Goal: Communication & Community: Ask a question

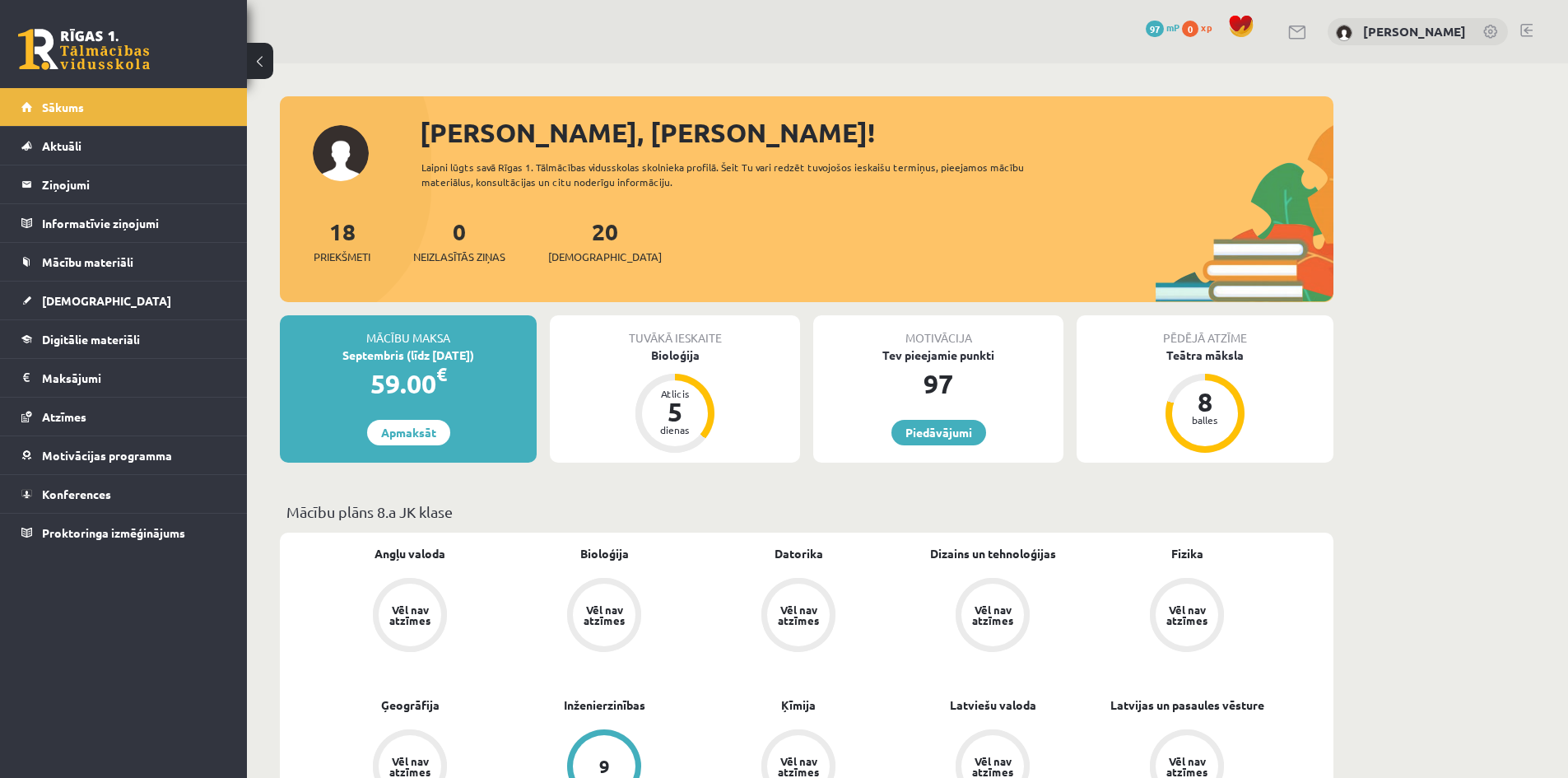
click at [1304, 35] on link at bounding box center [1297, 33] width 20 height 14
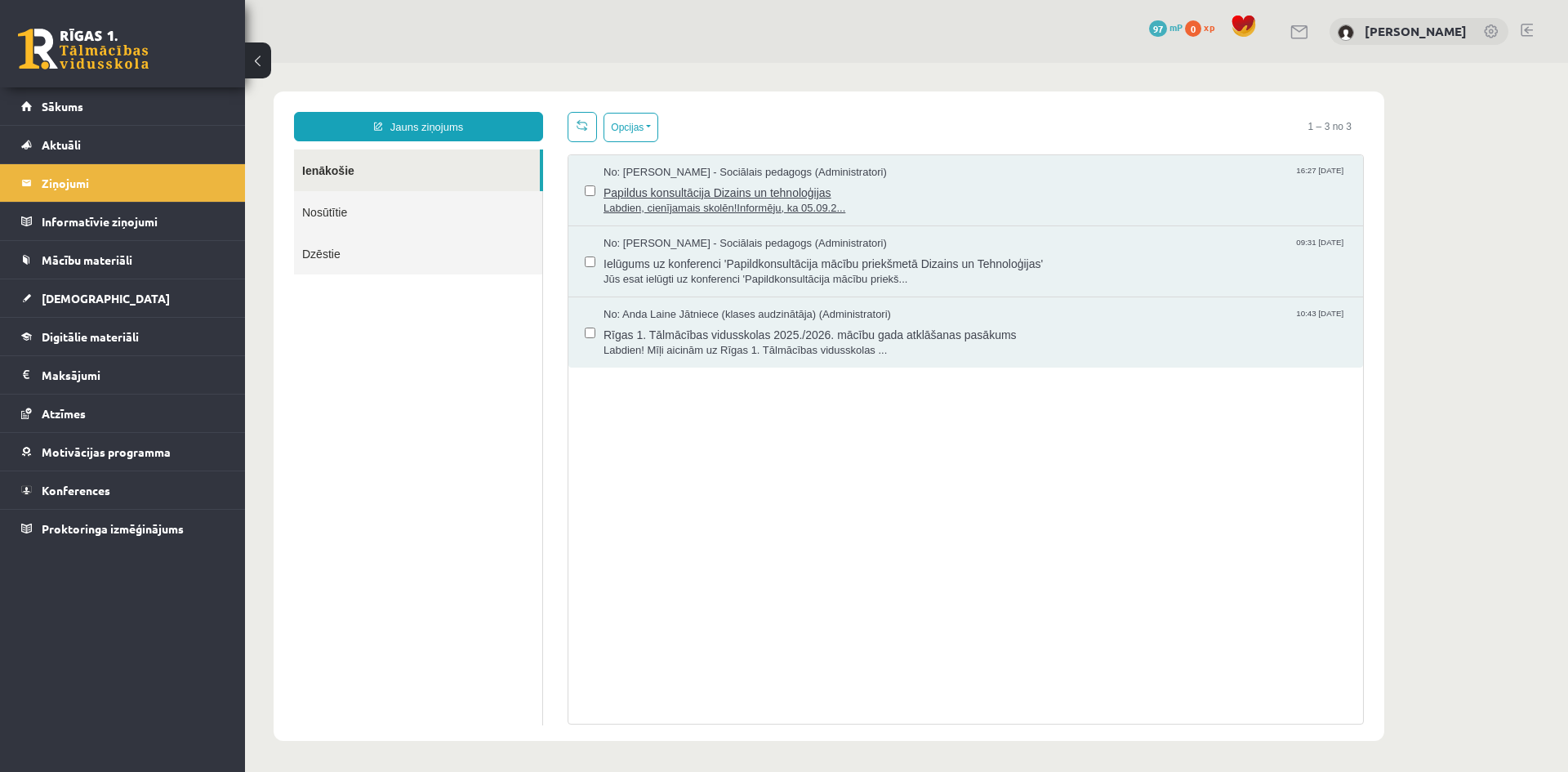
click at [934, 185] on span "Papildus konsultācija Dizains un tehnoloģijas" at bounding box center [975, 190] width 744 height 20
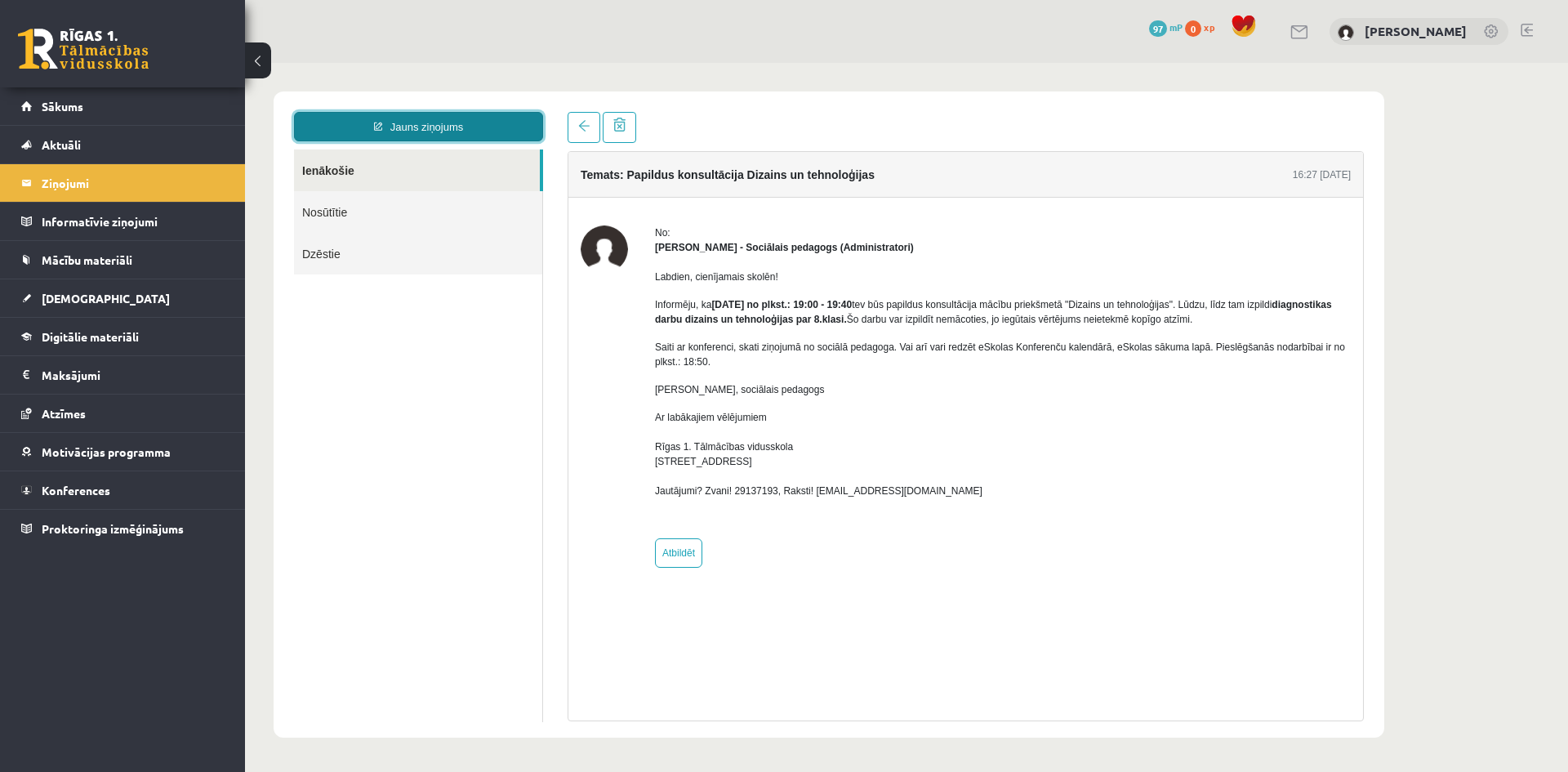
click at [508, 125] on link "Jauns ziņojums" at bounding box center [419, 126] width 249 height 29
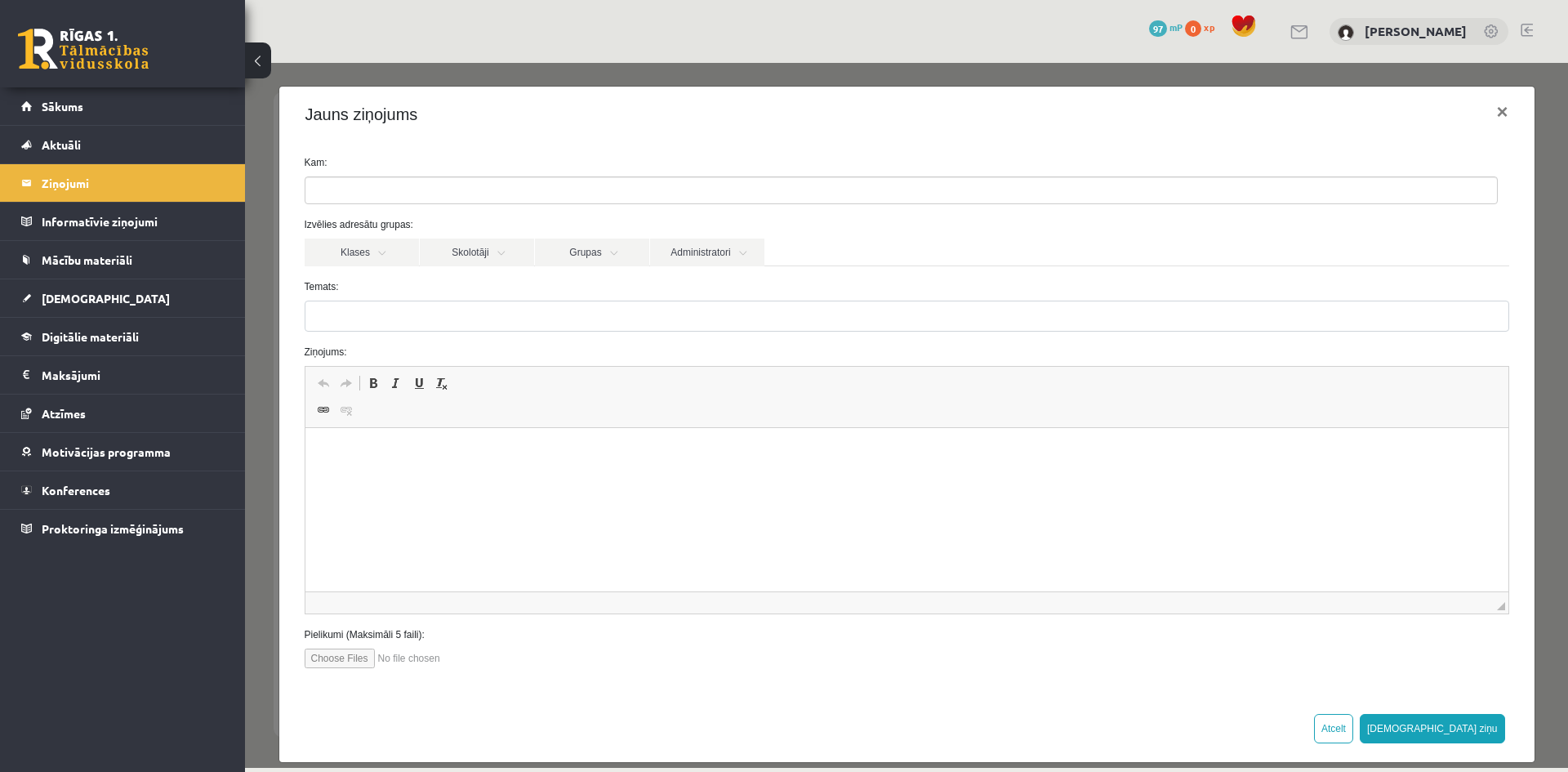
click at [513, 192] on ul at bounding box center [901, 191] width 1192 height 26
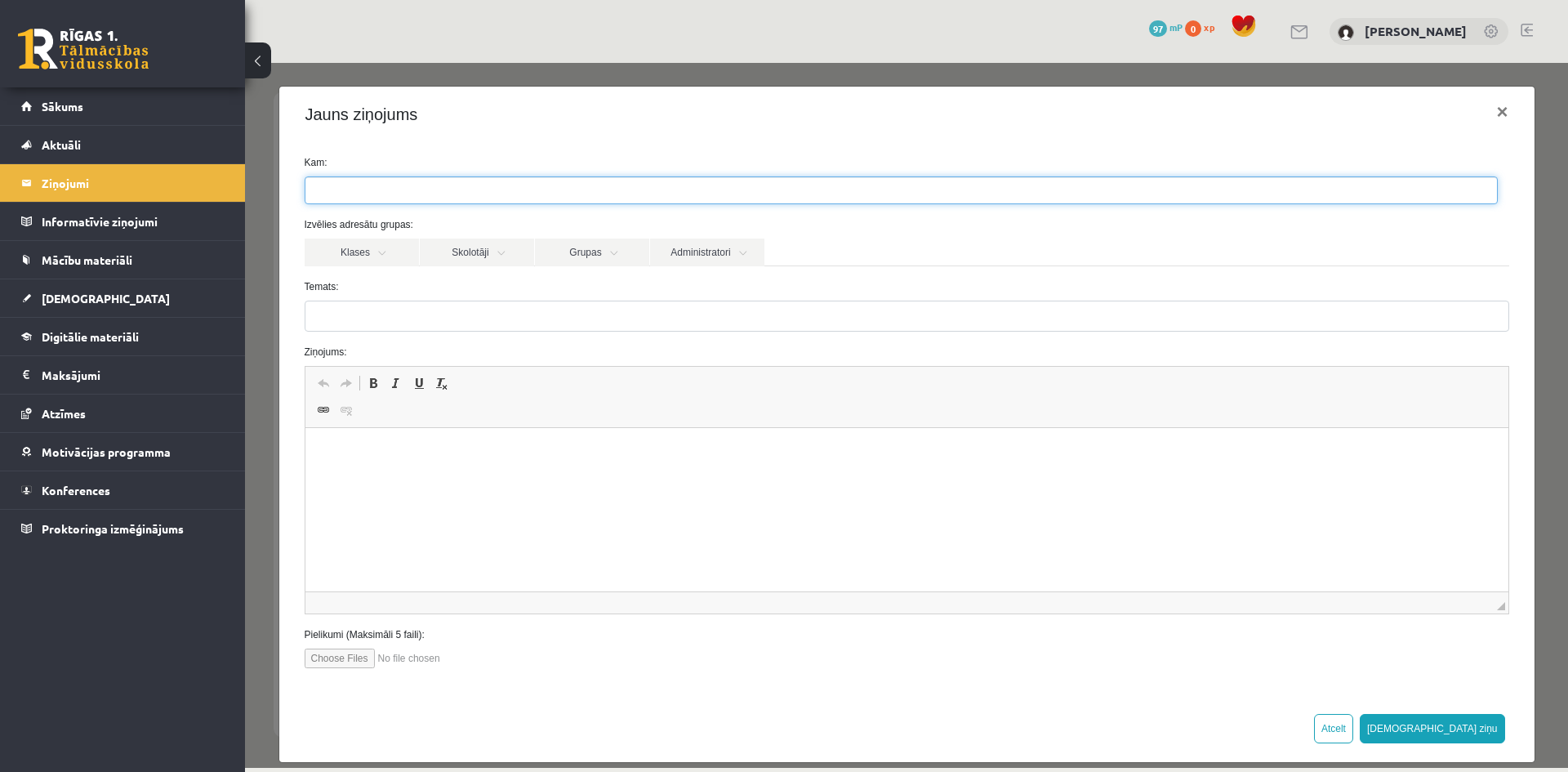
click at [513, 192] on ul at bounding box center [901, 191] width 1192 height 26
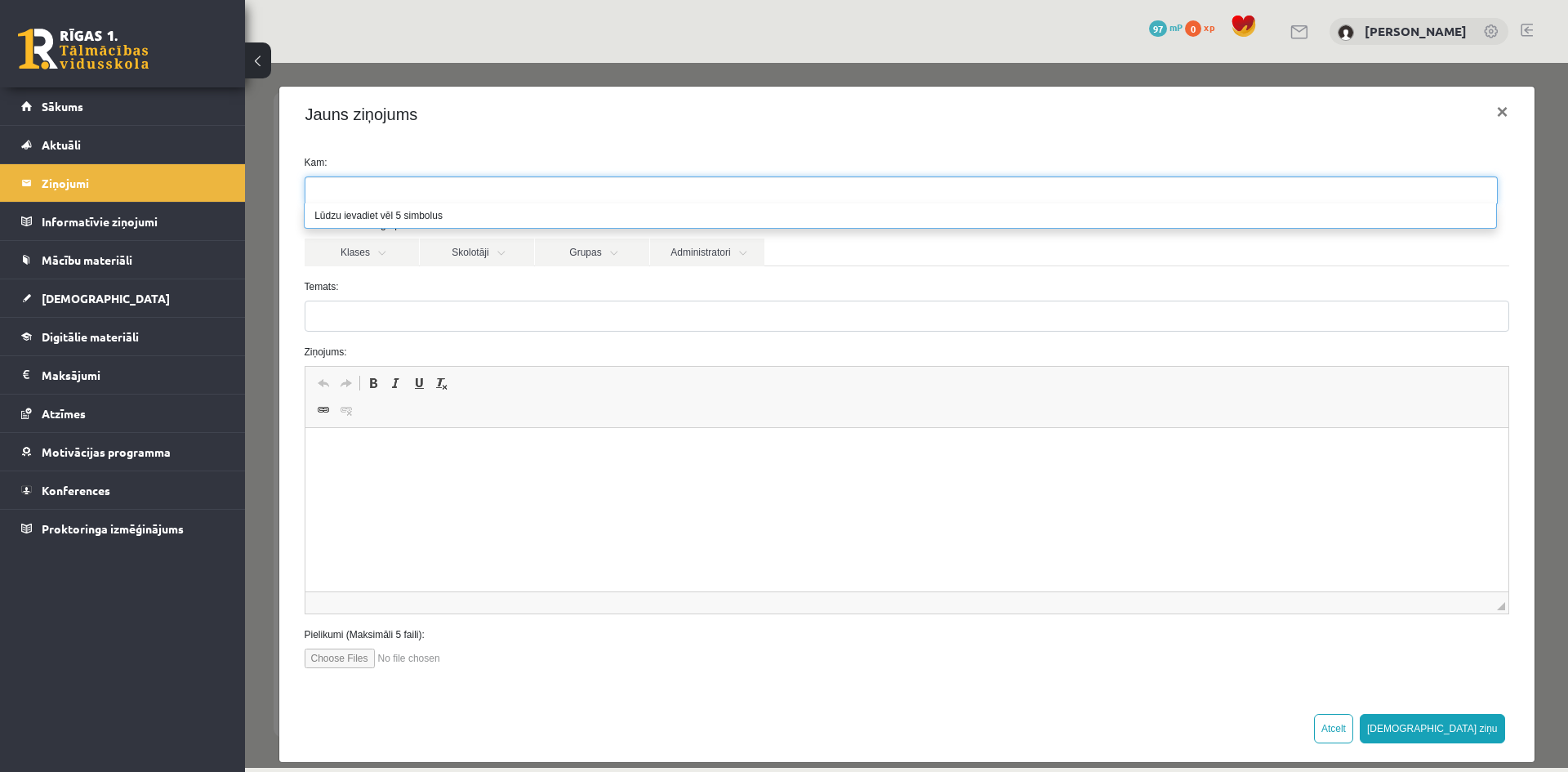
click at [567, 131] on div "Jauns ziņojums ×" at bounding box center [906, 114] width 1255 height 56
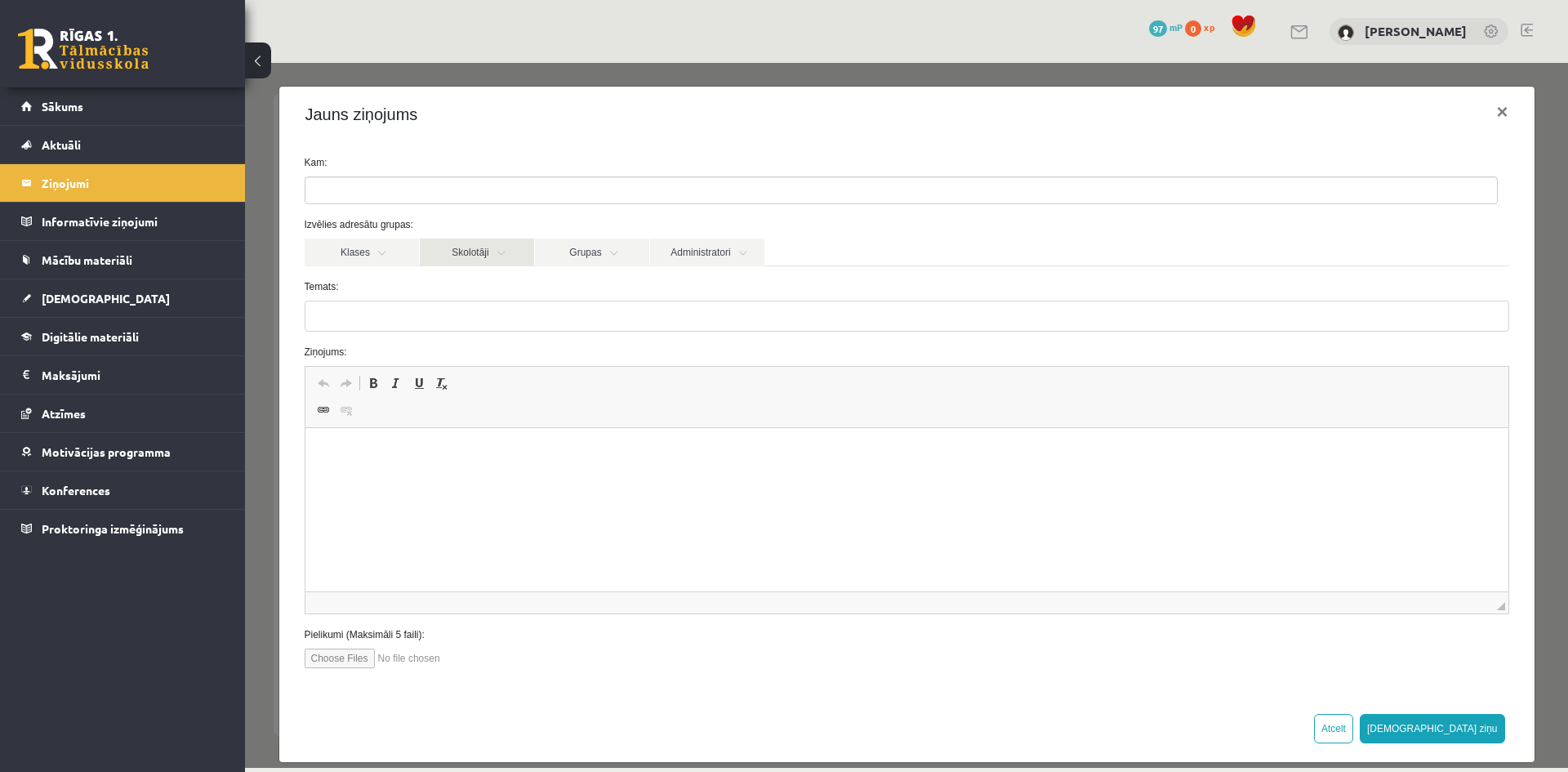
click at [476, 254] on link "Skolotāji" at bounding box center [476, 252] width 114 height 27
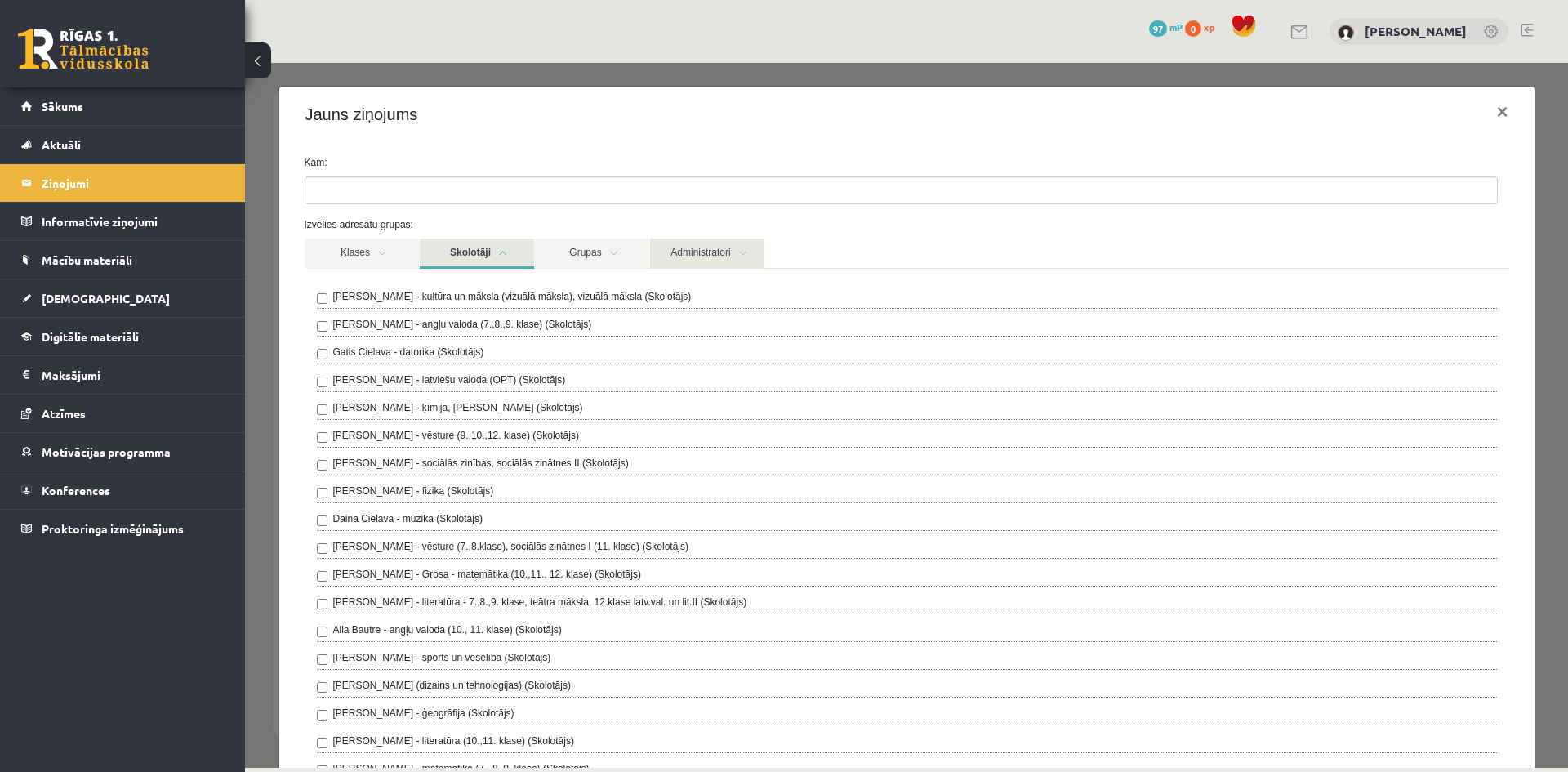
click at [711, 249] on link "Administratori" at bounding box center [707, 254] width 114 height 30
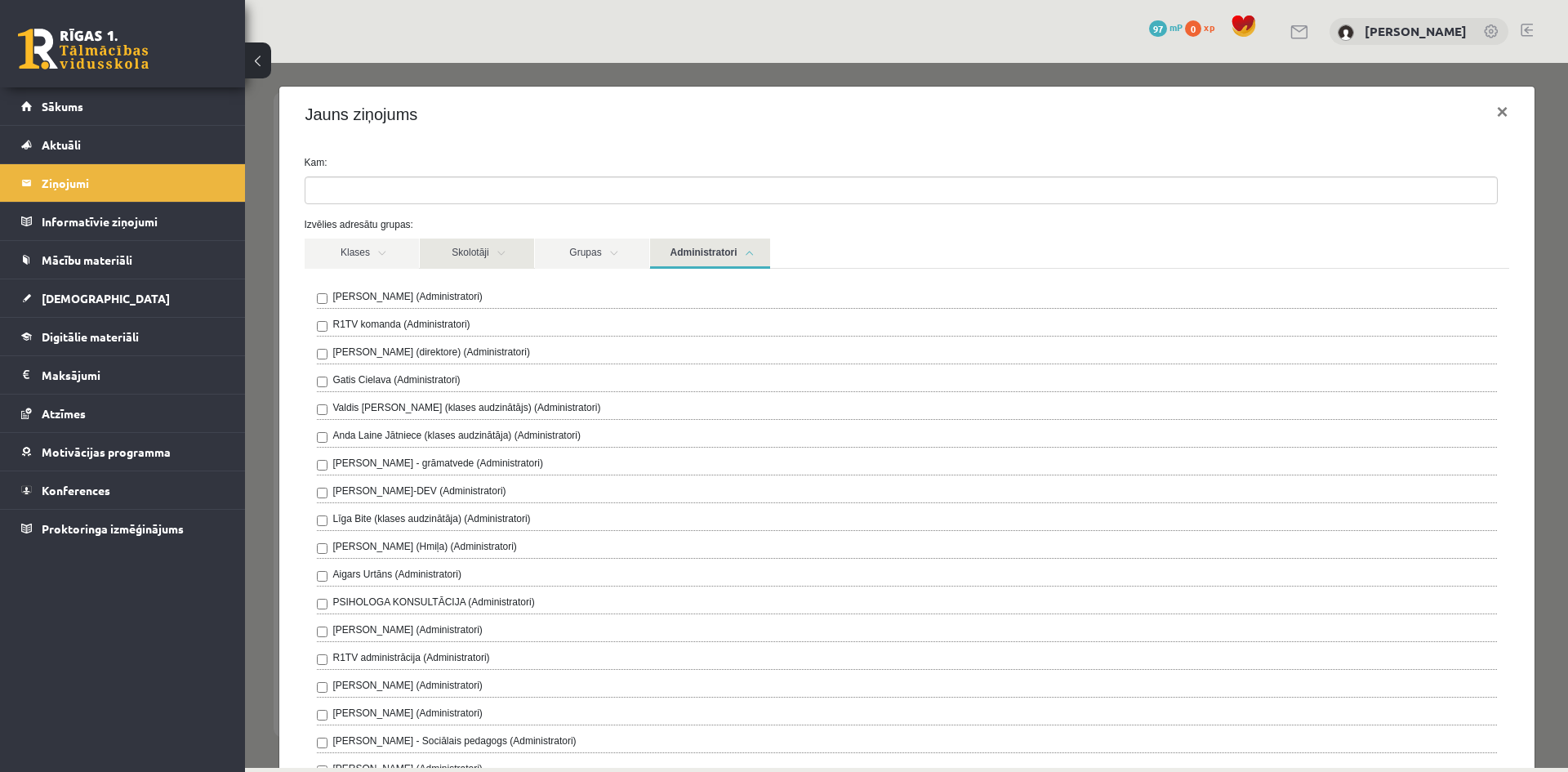
click at [516, 247] on link "Skolotāji" at bounding box center [476, 254] width 114 height 30
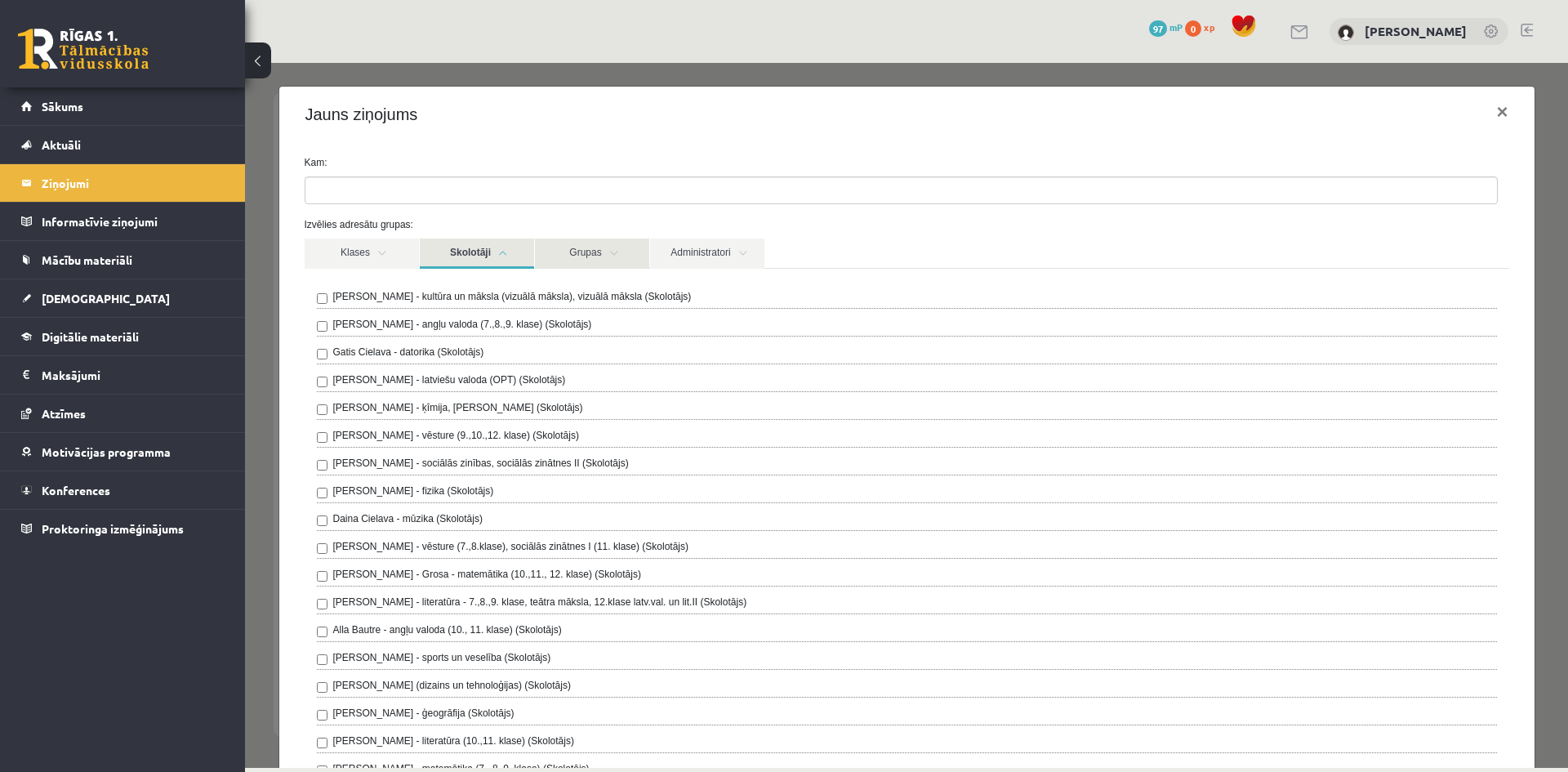
click at [636, 250] on link "Grupas" at bounding box center [592, 254] width 114 height 30
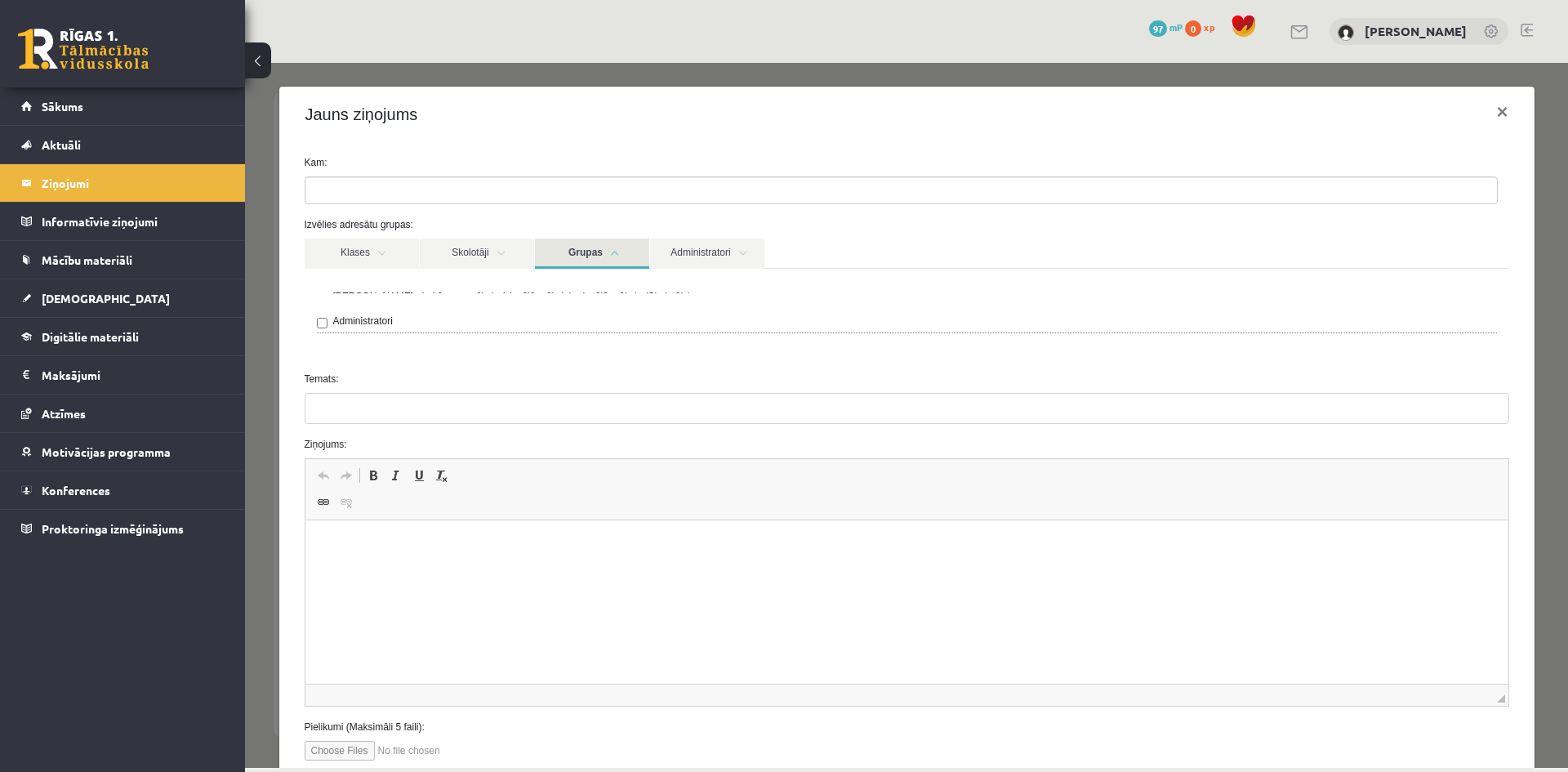
click at [636, 250] on link "Grupas" at bounding box center [592, 254] width 114 height 30
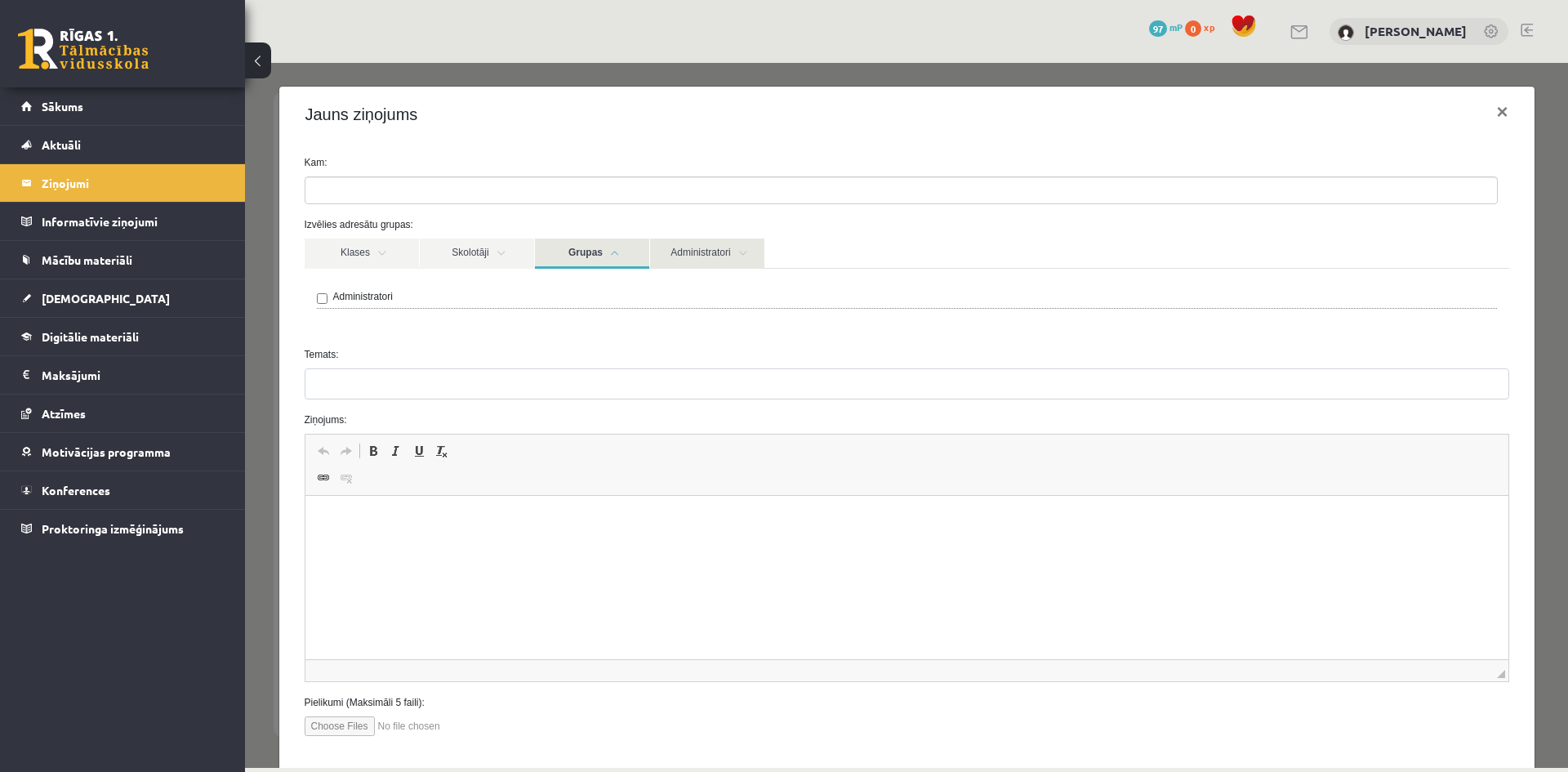
click at [682, 257] on link "Administratori" at bounding box center [707, 254] width 114 height 30
